Goal: Communication & Community: Answer question/provide support

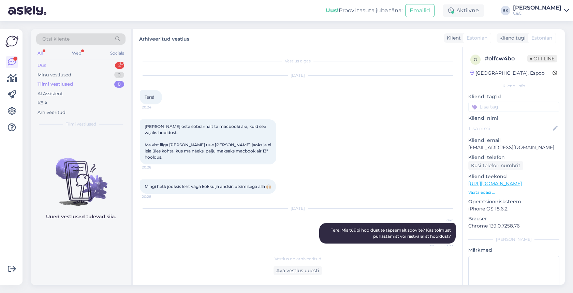
scroll to position [126, 0]
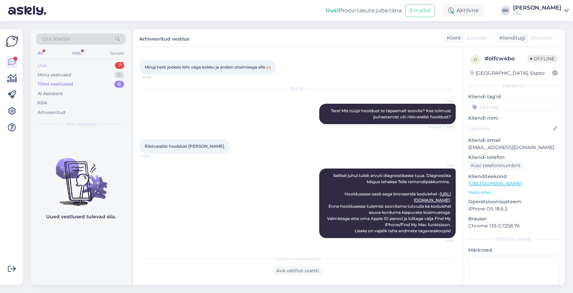
click at [82, 67] on div "Uus 2" at bounding box center [80, 66] width 89 height 10
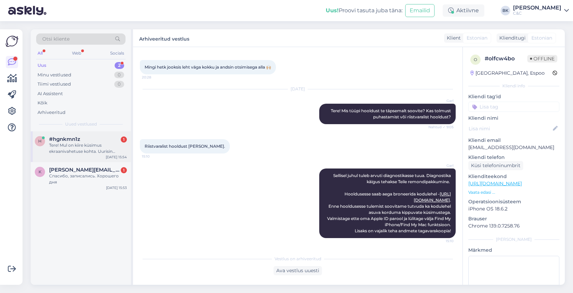
click at [89, 144] on div "Tere! Mul on kiire küsimus ekraanivahetuse kohta. Uurisin [DEMOGRAPHIC_DATA] [P…" at bounding box center [88, 148] width 78 height 12
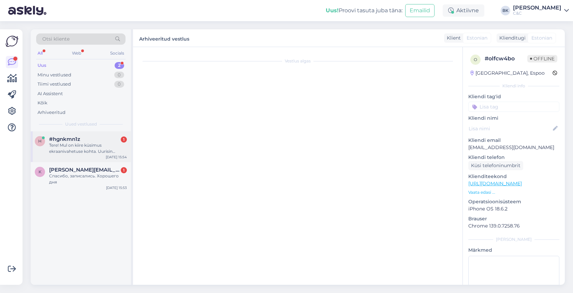
scroll to position [0, 0]
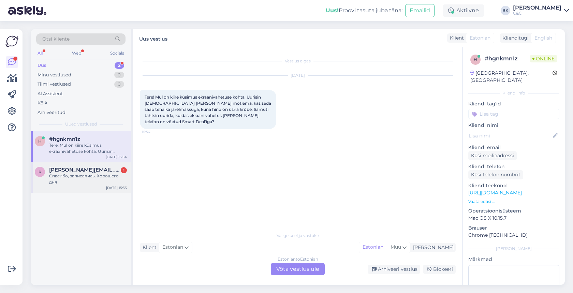
click at [90, 179] on div "k [PERSON_NAME][EMAIL_ADDRESS][DOMAIN_NAME] 1 Спасибо, записались. Хорошего дня…" at bounding box center [81, 177] width 100 height 31
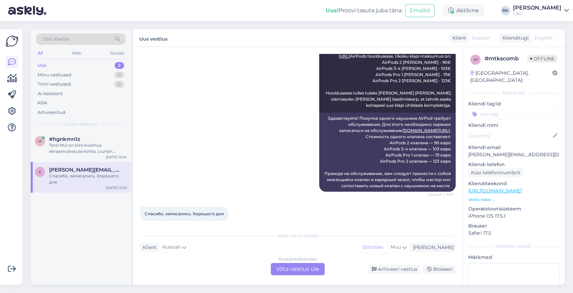
click at [293, 268] on div "Russian to Estonian Võta vestlus üle" at bounding box center [298, 269] width 54 height 12
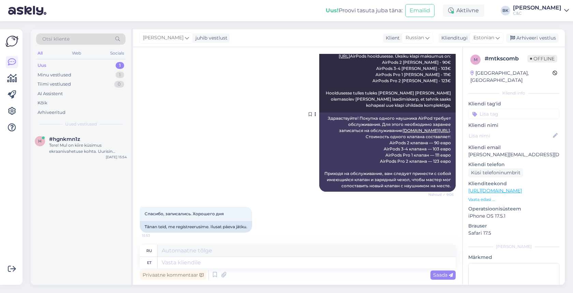
scroll to position [141, 0]
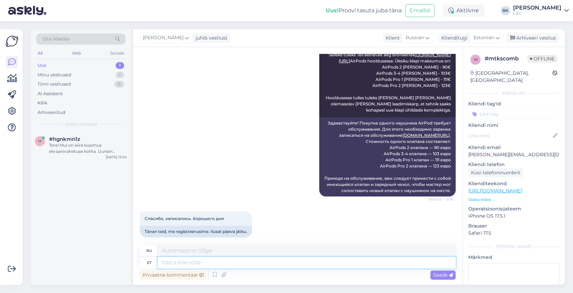
click at [280, 264] on textarea at bounding box center [307, 263] width 298 height 12
type textarea "Ikka,"
type textarea "Все еще"
type textarea "Ikka, i"
type textarea "Все еще,"
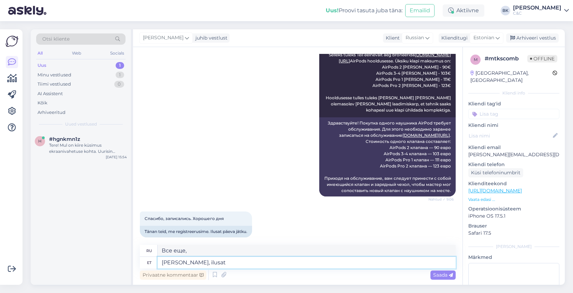
type textarea "[PERSON_NAME], ilusat"
type textarea "Все равно красиво."
type textarea "Ikka, ilusat päeva!"
type textarea "И все же, хорошего вам дня!"
type textarea "Ikka, ilusat päeva!"
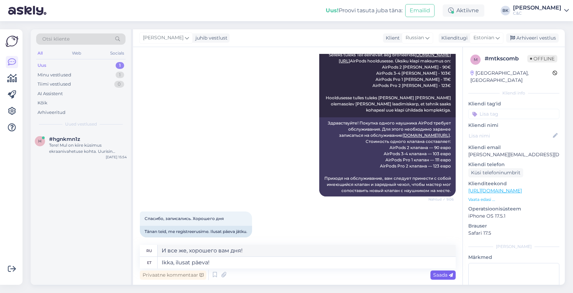
click at [436, 274] on span "Saada" at bounding box center [443, 275] width 20 height 6
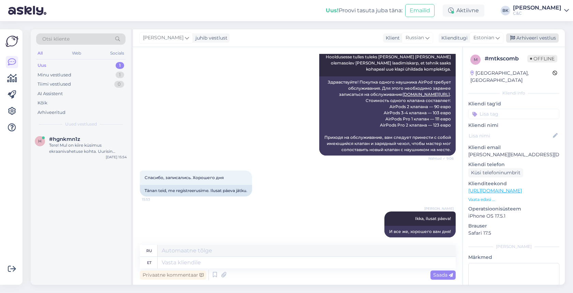
click at [544, 38] on div "Arhiveeri vestlus" at bounding box center [532, 37] width 53 height 9
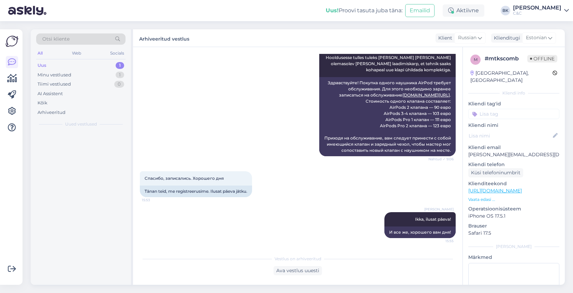
scroll to position [175, 0]
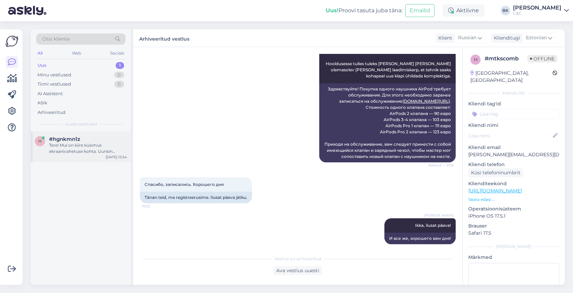
click at [86, 145] on div "Tere! Mul on kiire küsimus ekraanivahetuse kohta. Uurisin [DEMOGRAPHIC_DATA] [P…" at bounding box center [88, 148] width 78 height 12
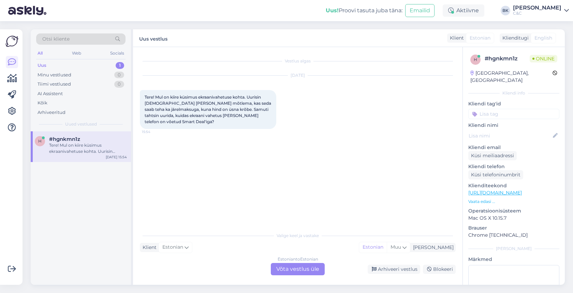
click at [291, 272] on div "Estonian to Estonian Võta vestlus üle" at bounding box center [298, 269] width 54 height 12
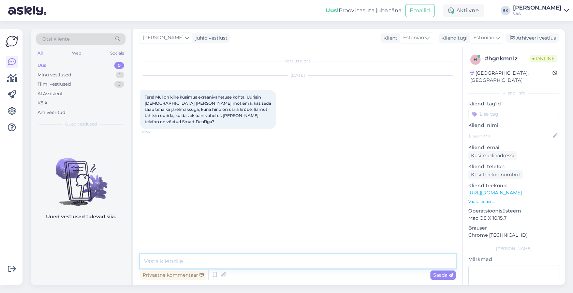
click at [253, 259] on textarea at bounding box center [298, 261] width 316 height 14
type textarea "Tere! Kas Teie Smartdeal leping on koos kindlustusega?"
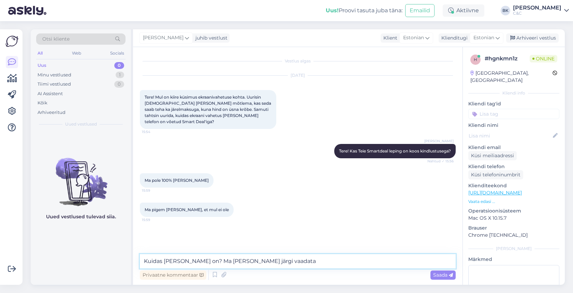
type textarea "Kuidas [PERSON_NAME] on? Ma [PERSON_NAME] järgi vaadata."
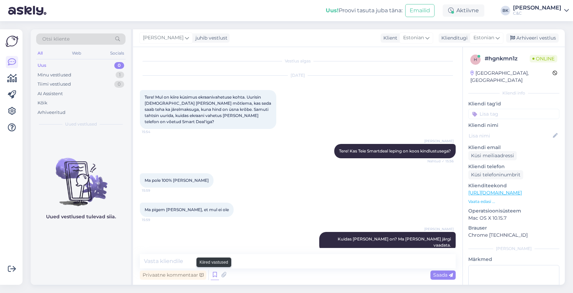
click at [218, 276] on icon at bounding box center [215, 275] width 8 height 10
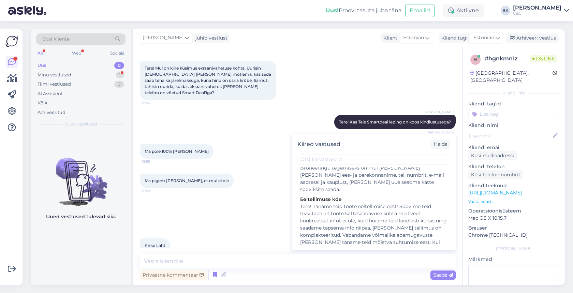
scroll to position [455, 0]
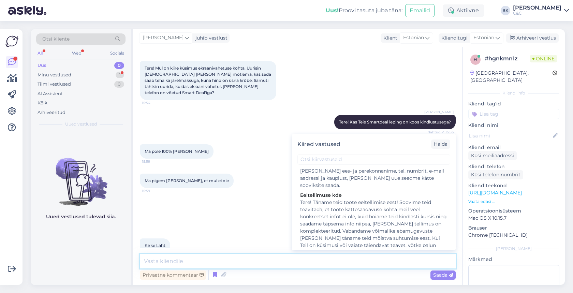
click at [230, 261] on textarea at bounding box center [298, 261] width 316 height 14
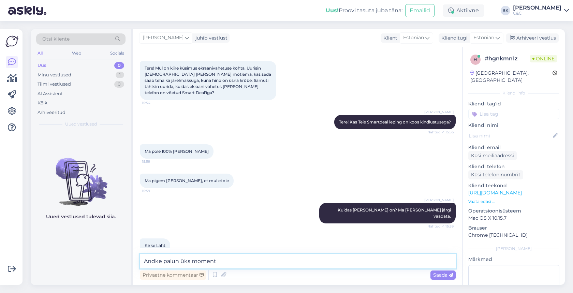
type textarea "Andke palun üks moment."
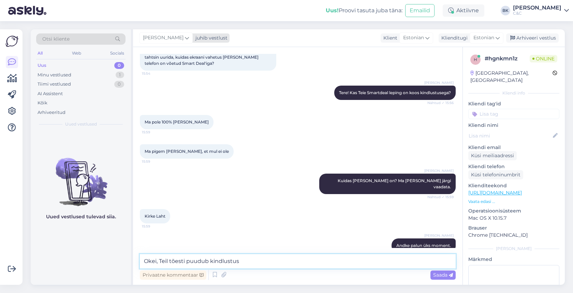
type textarea "Okei, Teil tõesti puudub kindlustus."
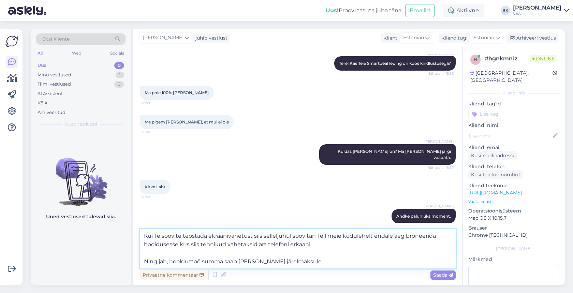
click at [333, 248] on textarea "Kui Te soovite teostada ekraanivahetust siis selleljuhul soovitan Teil meie kod…" at bounding box center [298, 249] width 316 height 40
click at [322, 244] on textarea "Kui Te soovite teostada ekraanivahetust siis selleljuhul soovitan Teil meie kod…" at bounding box center [298, 249] width 316 height 40
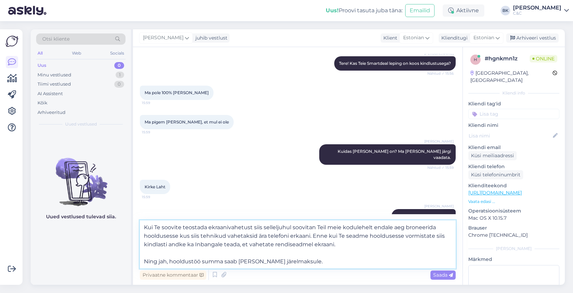
type textarea "Kui Te soovite teostada ekraanivahetust siis selleljuhul soovitan Teil meie kod…"
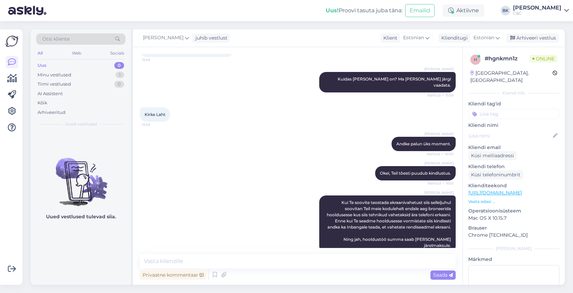
scroll to position [189, 0]
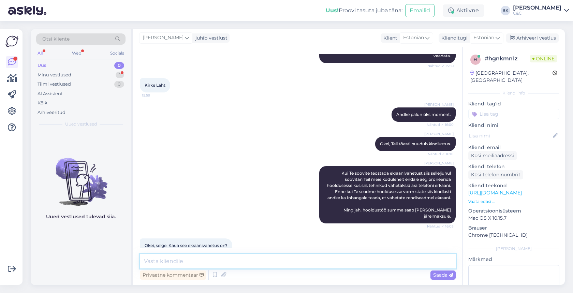
click at [201, 264] on textarea at bounding box center [298, 261] width 316 height 14
type textarea "Kui Te broneerite aja siis maksimaalselt võtab see aega 3h."
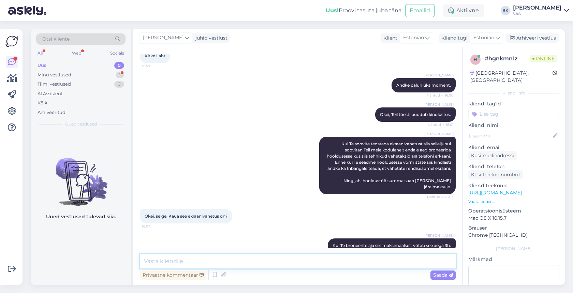
scroll to position [248, 0]
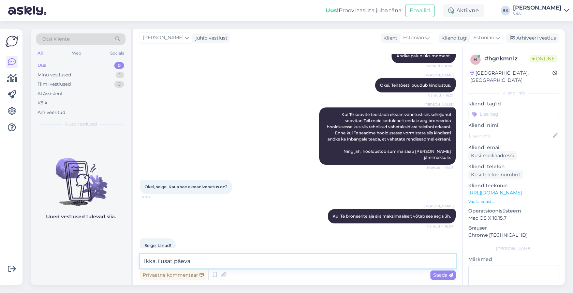
type textarea "Ikka, ilusat päeva!"
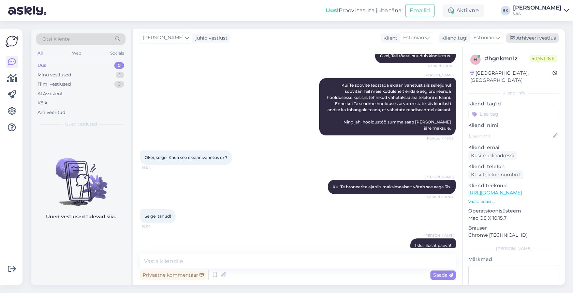
click at [528, 38] on div "Arhiveeri vestlus" at bounding box center [532, 37] width 53 height 9
